Goal: Find specific page/section: Find specific page/section

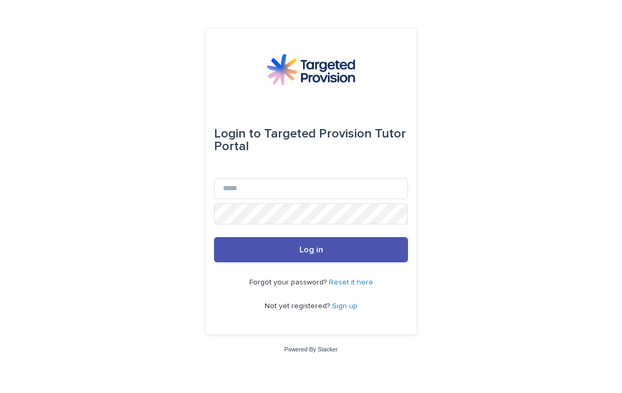
scroll to position [95, 0]
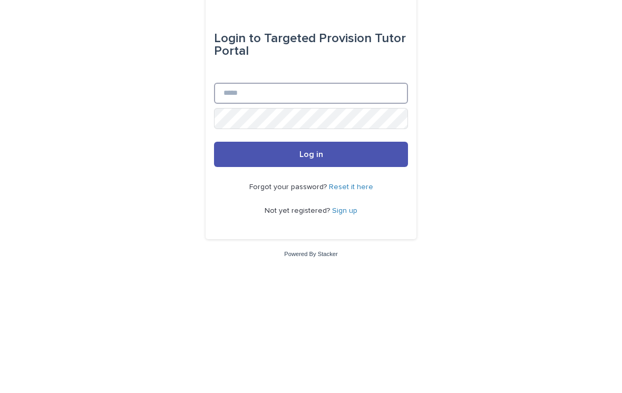
type input "**********"
click at [311, 237] on button "Log in" at bounding box center [311, 249] width 194 height 25
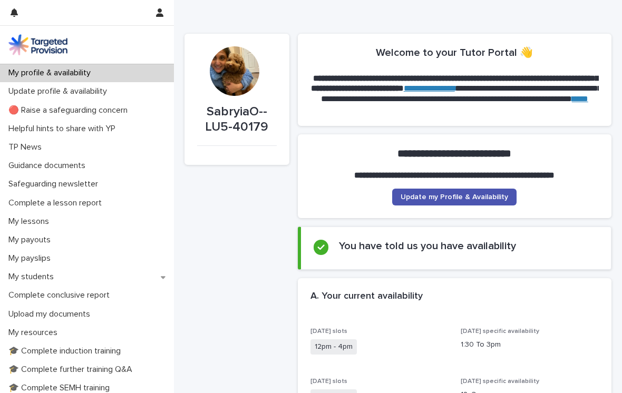
click at [80, 270] on div "My students" at bounding box center [87, 277] width 174 height 18
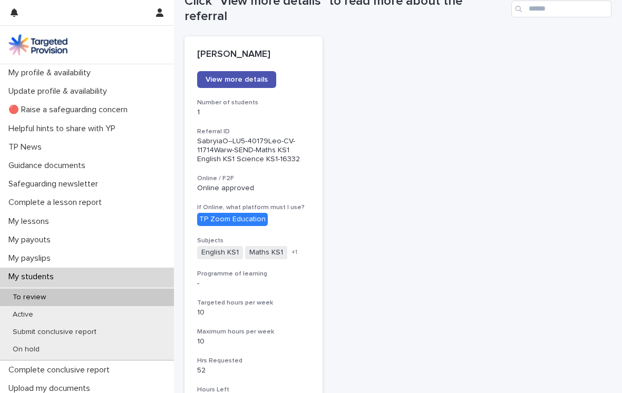
scroll to position [135, 0]
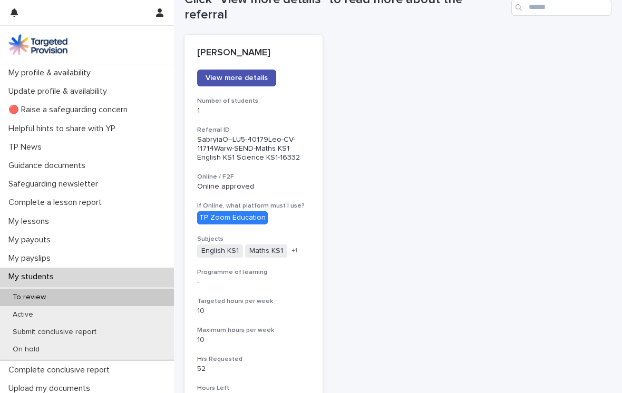
click at [254, 53] on div "Leo Poole View more details Number of students 1 Referral ID SabryiaO--LU5-4017…" at bounding box center [253, 314] width 138 height 559
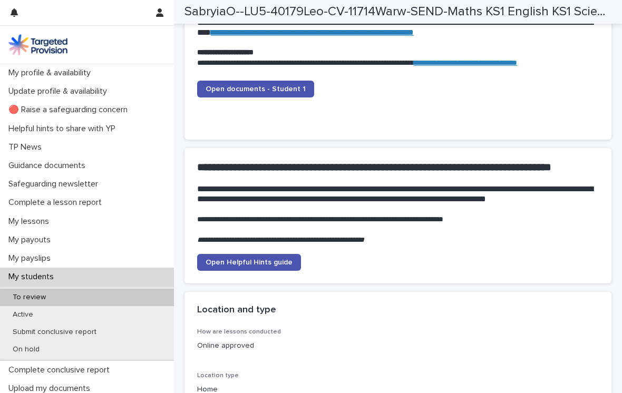
scroll to position [1142, 0]
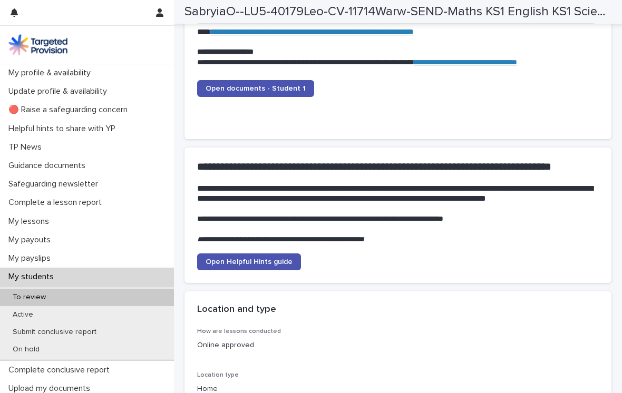
click at [251, 85] on span "Open documents - Student 1" at bounding box center [256, 88] width 100 height 7
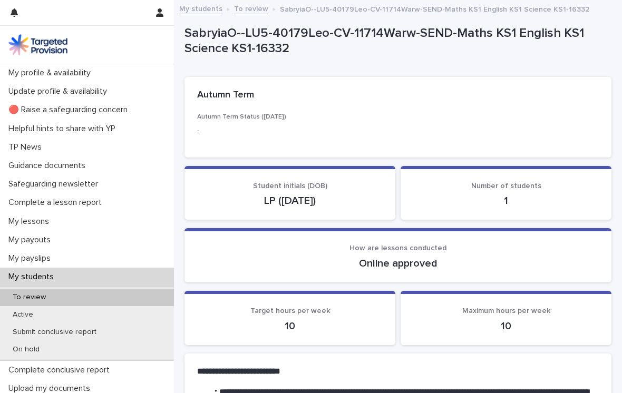
scroll to position [0, 0]
